Goal: Book appointment/travel/reservation

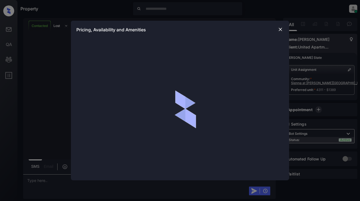
scroll to position [487, 0]
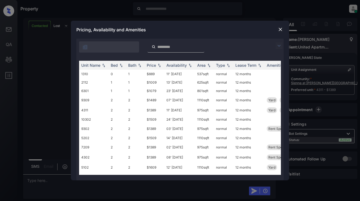
click at [280, 46] on img at bounding box center [279, 46] width 7 height 7
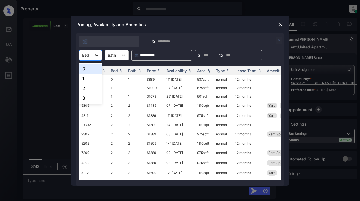
click at [92, 54] on div at bounding box center [97, 55] width 10 height 10
click at [88, 87] on div "2" at bounding box center [90, 88] width 23 height 10
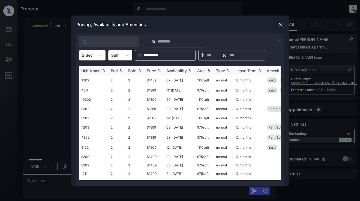
click at [158, 68] on div "Price" at bounding box center [154, 70] width 15 height 5
click at [158, 69] on img at bounding box center [158, 71] width 5 height 4
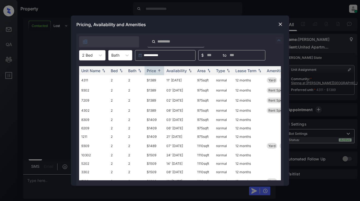
click at [279, 21] on div at bounding box center [280, 24] width 7 height 7
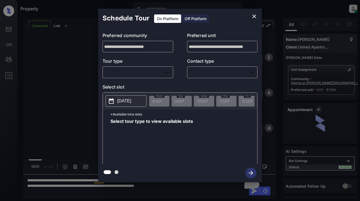
scroll to position [487, 0]
click at [158, 70] on body "Property Dominic Ceralde Online Set yourself offline Set yourself on break Prof…" at bounding box center [180, 100] width 360 height 201
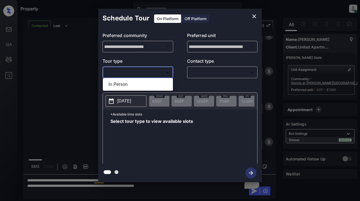
click at [153, 81] on li "In Person" at bounding box center [137, 85] width 67 height 10
type input "********"
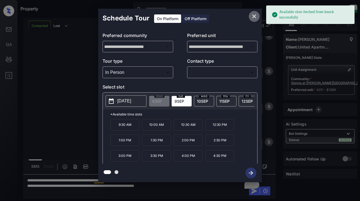
click at [255, 14] on icon "close" at bounding box center [254, 16] width 7 height 7
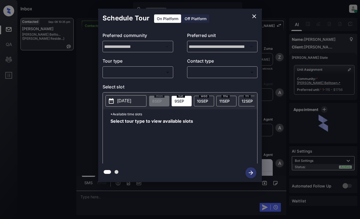
scroll to position [913, 0]
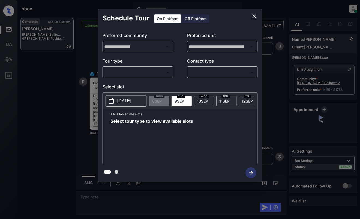
click at [140, 71] on body "Inbox Dominic Ceralde Online Set yourself offline Set yourself on break Profile…" at bounding box center [180, 109] width 360 height 219
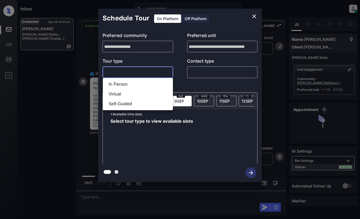
click at [136, 83] on li "In Person" at bounding box center [137, 85] width 67 height 10
type input "********"
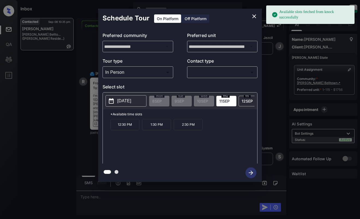
click at [129, 102] on p "2025-09-11" at bounding box center [124, 101] width 14 height 7
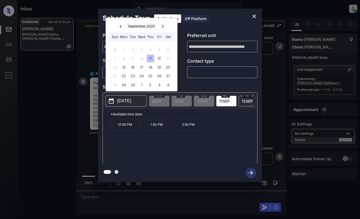
click at [163, 26] on icon at bounding box center [163, 26] width 2 height 3
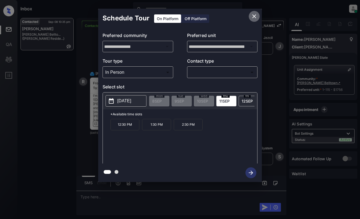
click at [256, 14] on button "close" at bounding box center [254, 16] width 11 height 11
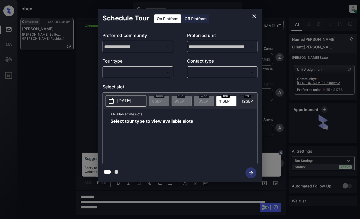
scroll to position [913, 0]
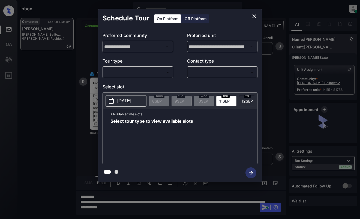
click at [152, 71] on body "Inbox Dominic Ceralde Online Set yourself offline Set yourself on break Profile…" at bounding box center [180, 109] width 360 height 219
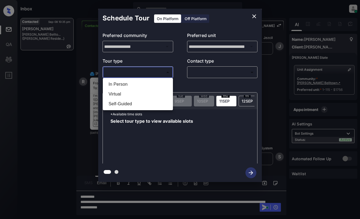
click at [150, 95] on li "Virtual" at bounding box center [137, 94] width 67 height 10
type input "*******"
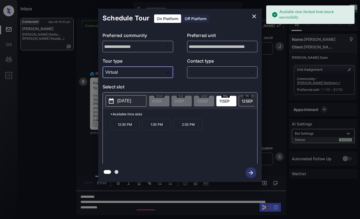
click at [131, 102] on p "2025-09-11" at bounding box center [124, 101] width 14 height 7
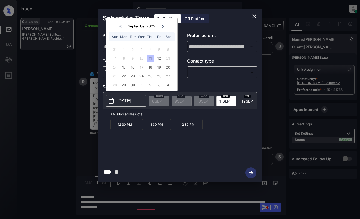
click at [256, 13] on icon "close" at bounding box center [254, 16] width 7 height 7
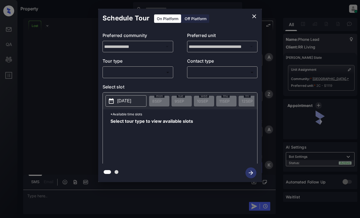
scroll to position [2906, 0]
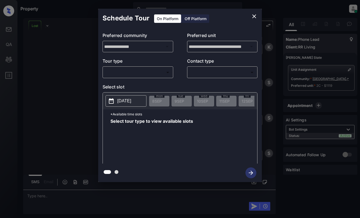
click at [153, 72] on body "Property Dominic Ceralde Online Set yourself offline Set yourself on break Prof…" at bounding box center [180, 109] width 360 height 218
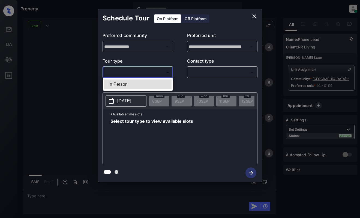
click at [254, 15] on div at bounding box center [180, 109] width 360 height 218
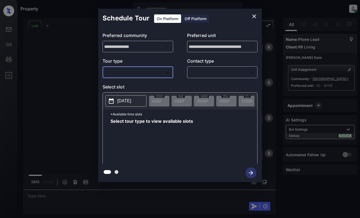
click at [254, 19] on icon "close" at bounding box center [254, 16] width 7 height 7
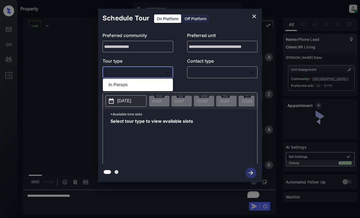
click at [149, 73] on body "Property [PERSON_NAME] Online Set yourself offline Set yourself on break Profil…" at bounding box center [180, 109] width 360 height 218
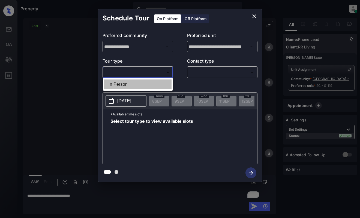
click at [150, 82] on li "In Person" at bounding box center [137, 85] width 67 height 10
type input "********"
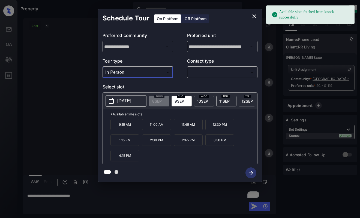
click at [128, 100] on p "2025-09-09" at bounding box center [124, 101] width 14 height 7
click at [255, 17] on icon "close" at bounding box center [254, 16] width 7 height 7
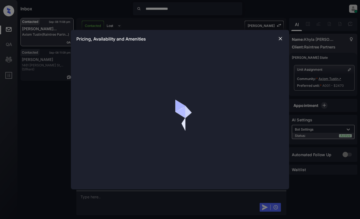
scroll to position [805, 0]
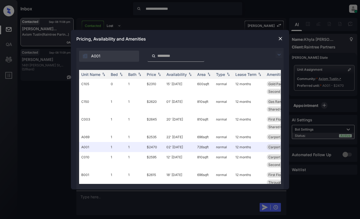
click at [280, 55] on img at bounding box center [279, 55] width 7 height 7
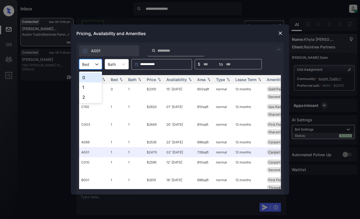
click at [86, 63] on div at bounding box center [85, 65] width 7 height 6
click at [88, 77] on div "0" at bounding box center [90, 78] width 23 height 10
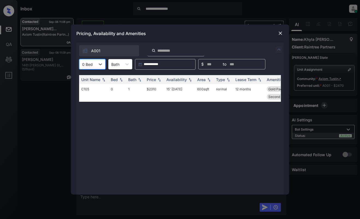
click at [280, 34] on img at bounding box center [280, 33] width 5 height 5
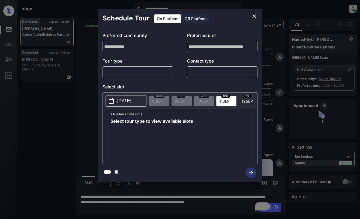
scroll to position [805, 0]
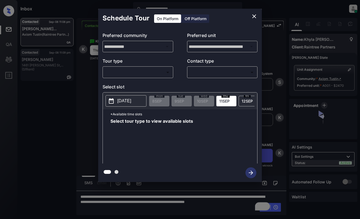
click at [162, 73] on body "**********" at bounding box center [180, 109] width 360 height 219
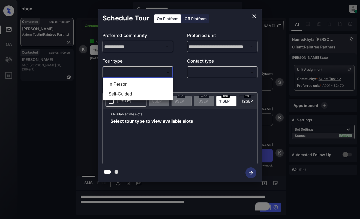
click at [143, 82] on li "In Person" at bounding box center [137, 85] width 67 height 10
type input "********"
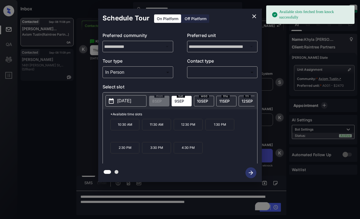
click at [123, 98] on p "[DATE]" at bounding box center [124, 101] width 14 height 7
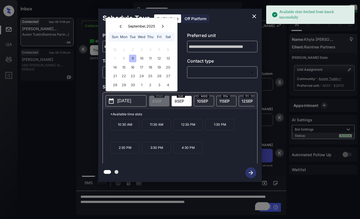
click at [255, 17] on icon "close" at bounding box center [254, 16] width 4 height 4
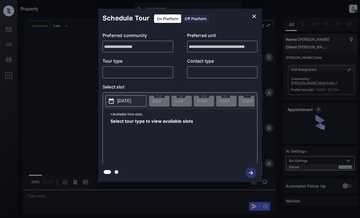
scroll to position [852, 0]
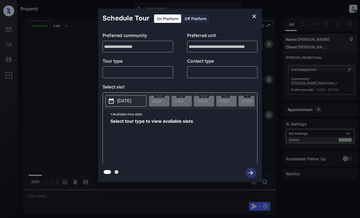
click at [141, 76] on body "Property [PERSON_NAME] Online Set yourself offline Set yourself on break Profil…" at bounding box center [180, 109] width 360 height 218
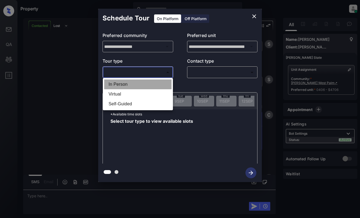
click at [140, 86] on li "In Person" at bounding box center [137, 85] width 67 height 10
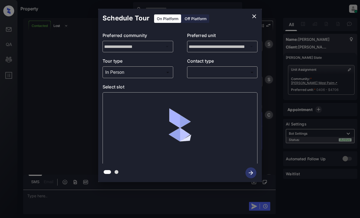
click at [131, 67] on div "In Person ******** ​" at bounding box center [137, 73] width 71 height 12
click at [132, 72] on body "Property [PERSON_NAME] Online Set yourself offline Set yourself on break Profil…" at bounding box center [180, 109] width 360 height 218
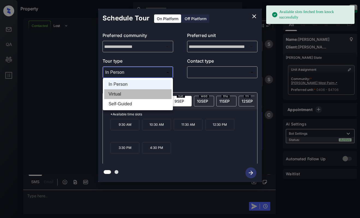
click at [130, 93] on li "Virtual" at bounding box center [137, 94] width 67 height 10
type input "*******"
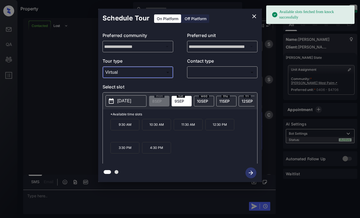
click at [255, 13] on icon "close" at bounding box center [254, 16] width 7 height 7
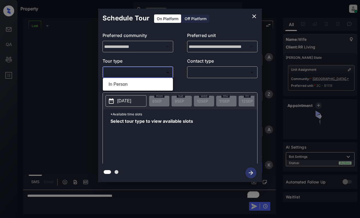
click at [145, 72] on body "Property [PERSON_NAME] Online Set yourself offline Set yourself on break Profil…" at bounding box center [180, 109] width 360 height 218
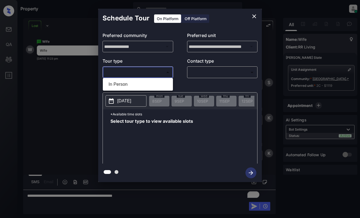
click at [143, 81] on li "In Person" at bounding box center [137, 85] width 67 height 10
type input "********"
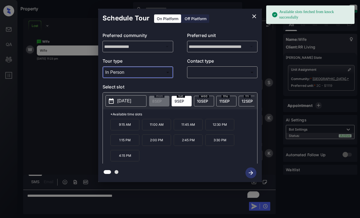
click at [131, 104] on p "[DATE]" at bounding box center [124, 101] width 14 height 7
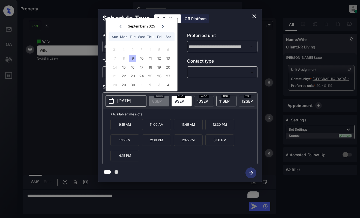
click at [254, 16] on icon "close" at bounding box center [254, 16] width 4 height 4
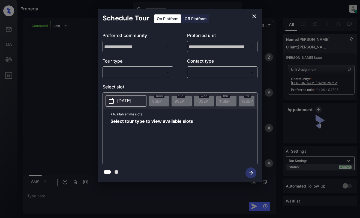
scroll to position [1149, 0]
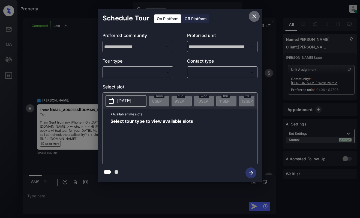
click at [254, 19] on icon "close" at bounding box center [254, 16] width 7 height 7
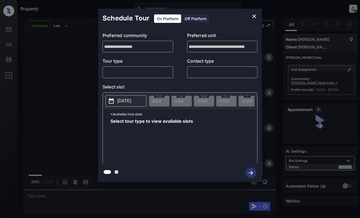
scroll to position [1602, 0]
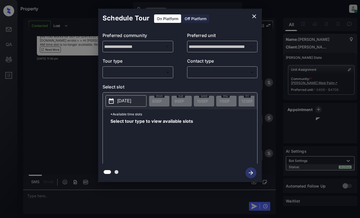
click at [160, 75] on body "Property [PERSON_NAME] Online Set yourself offline Set yourself on break Profil…" at bounding box center [180, 109] width 360 height 218
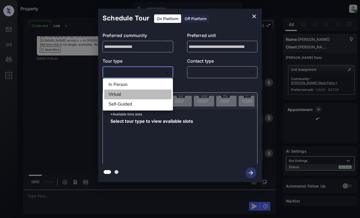
click at [153, 95] on li "Virtual" at bounding box center [137, 95] width 67 height 10
type input "*******"
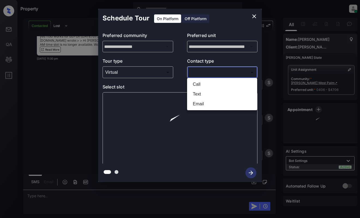
click at [207, 72] on body "Property Dominic Ceralde Online Set yourself offline Set yourself on break Prof…" at bounding box center [180, 109] width 360 height 218
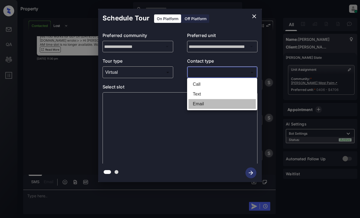
click at [209, 104] on li "Email" at bounding box center [221, 104] width 67 height 10
type input "*****"
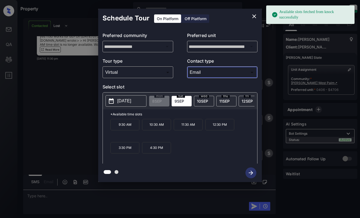
click at [183, 100] on span "9 SEP" at bounding box center [179, 101] width 10 height 5
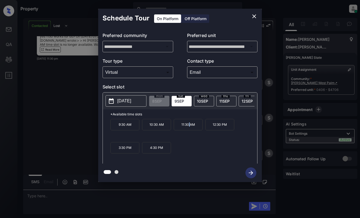
click at [189, 129] on p "11:30 AM" at bounding box center [188, 124] width 29 height 11
click at [252, 172] on icon "button" at bounding box center [250, 173] width 11 height 11
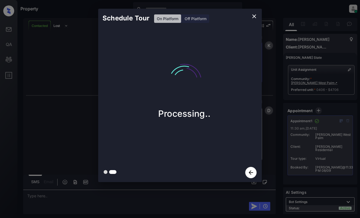
scroll to position [1809, 0]
click at [57, 152] on div "Schedule Tour On Platform Off Platform Tour Scheduled" at bounding box center [180, 95] width 360 height 191
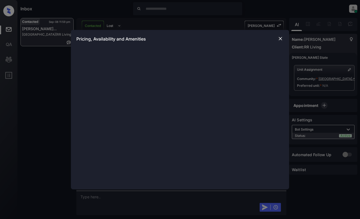
scroll to position [240, 0]
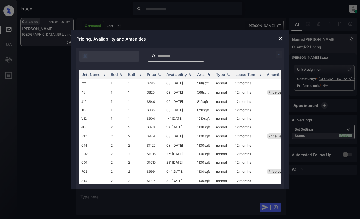
click at [279, 55] on img at bounding box center [279, 55] width 7 height 7
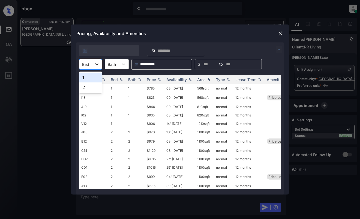
click at [98, 62] on icon at bounding box center [96, 64] width 5 height 5
click at [91, 77] on div "1" at bounding box center [90, 78] width 23 height 10
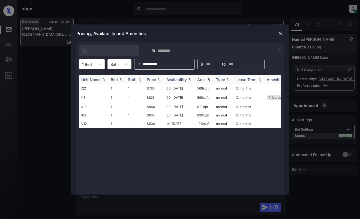
click at [155, 79] on div "Price" at bounding box center [151, 79] width 9 height 5
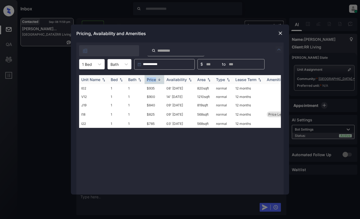
click at [155, 79] on div "Price" at bounding box center [151, 79] width 9 height 5
click at [152, 87] on td "$785" at bounding box center [154, 88] width 20 height 8
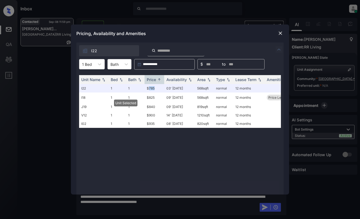
click at [279, 33] on img at bounding box center [280, 33] width 5 height 5
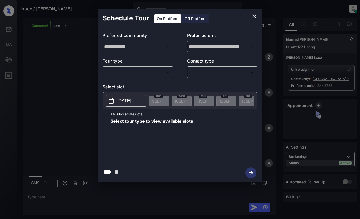
scroll to position [1572, 0]
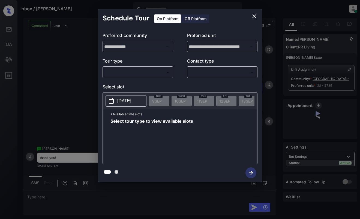
click at [126, 74] on body "Inbox / [PERSON_NAME] [PERSON_NAME] Online Set yourself offline Set yourself on…" at bounding box center [180, 109] width 360 height 219
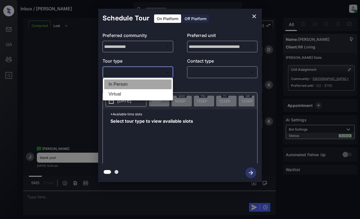
click at [128, 82] on li "In Person" at bounding box center [137, 85] width 67 height 10
type input "********"
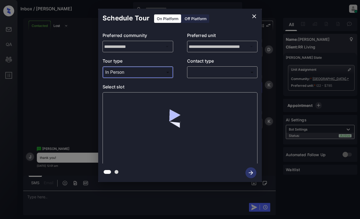
click at [211, 70] on body "Inbox / [PERSON_NAME] [PERSON_NAME] Online Set yourself offline Set yourself on…" at bounding box center [180, 109] width 360 height 219
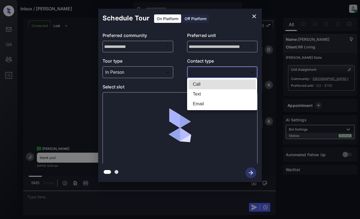
click at [210, 93] on li "Text" at bounding box center [221, 94] width 67 height 10
type input "****"
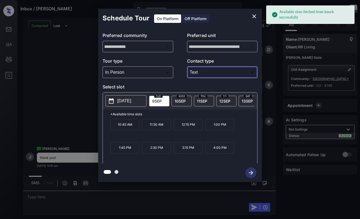
click at [120, 102] on p "[DATE]" at bounding box center [124, 101] width 14 height 7
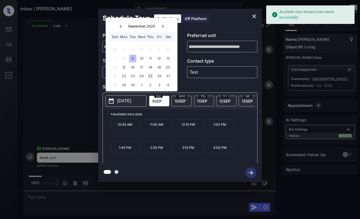
click at [148, 74] on div "25" at bounding box center [150, 76] width 7 height 7
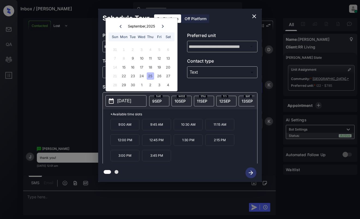
click at [125, 159] on p "3:00 PM" at bounding box center [124, 155] width 29 height 11
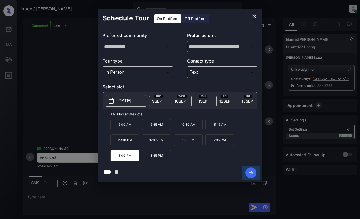
click at [249, 170] on icon "button" at bounding box center [250, 173] width 11 height 11
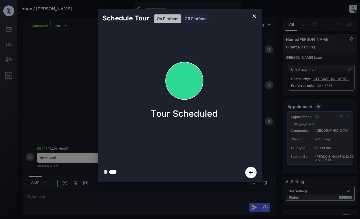
click at [61, 85] on div "Schedule Tour On Platform Off Platform Tour Scheduled" at bounding box center [180, 95] width 360 height 191
